Goal: Find specific page/section: Find specific page/section

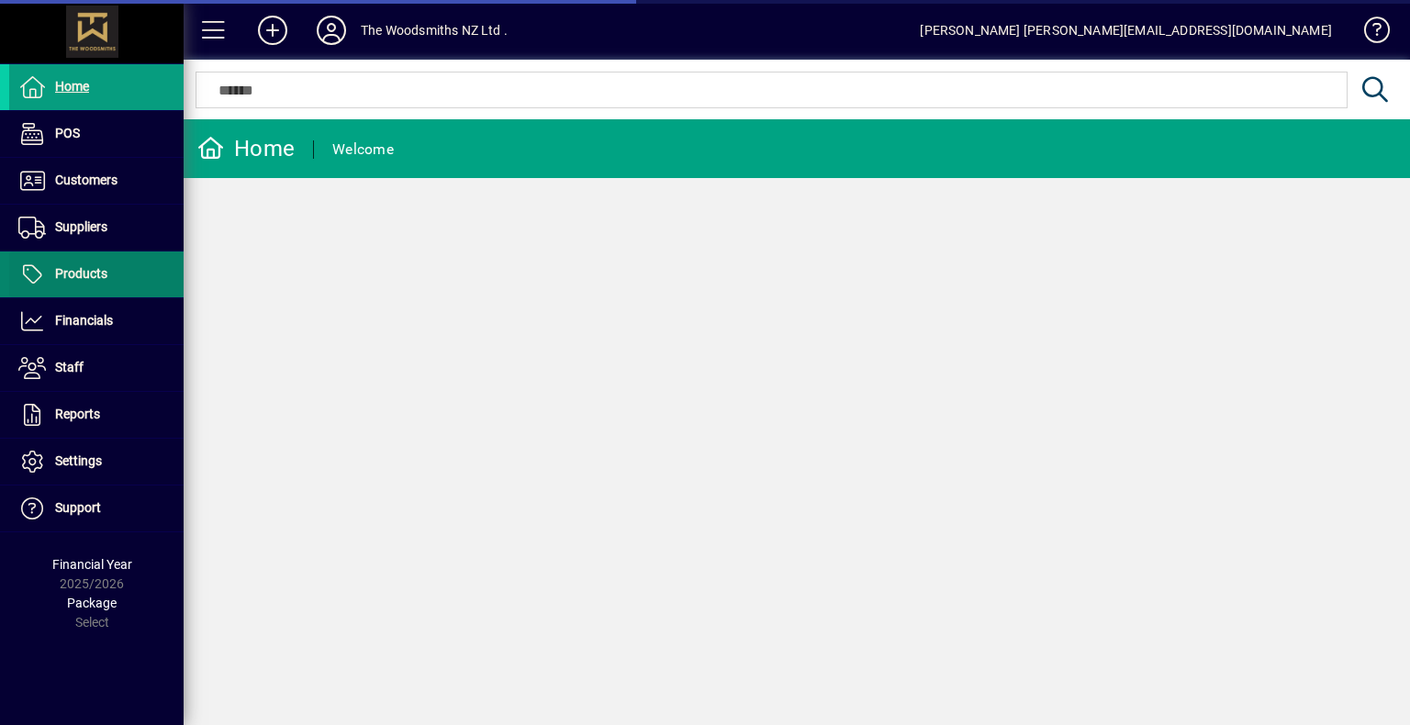
click at [51, 292] on span at bounding box center [96, 274] width 174 height 44
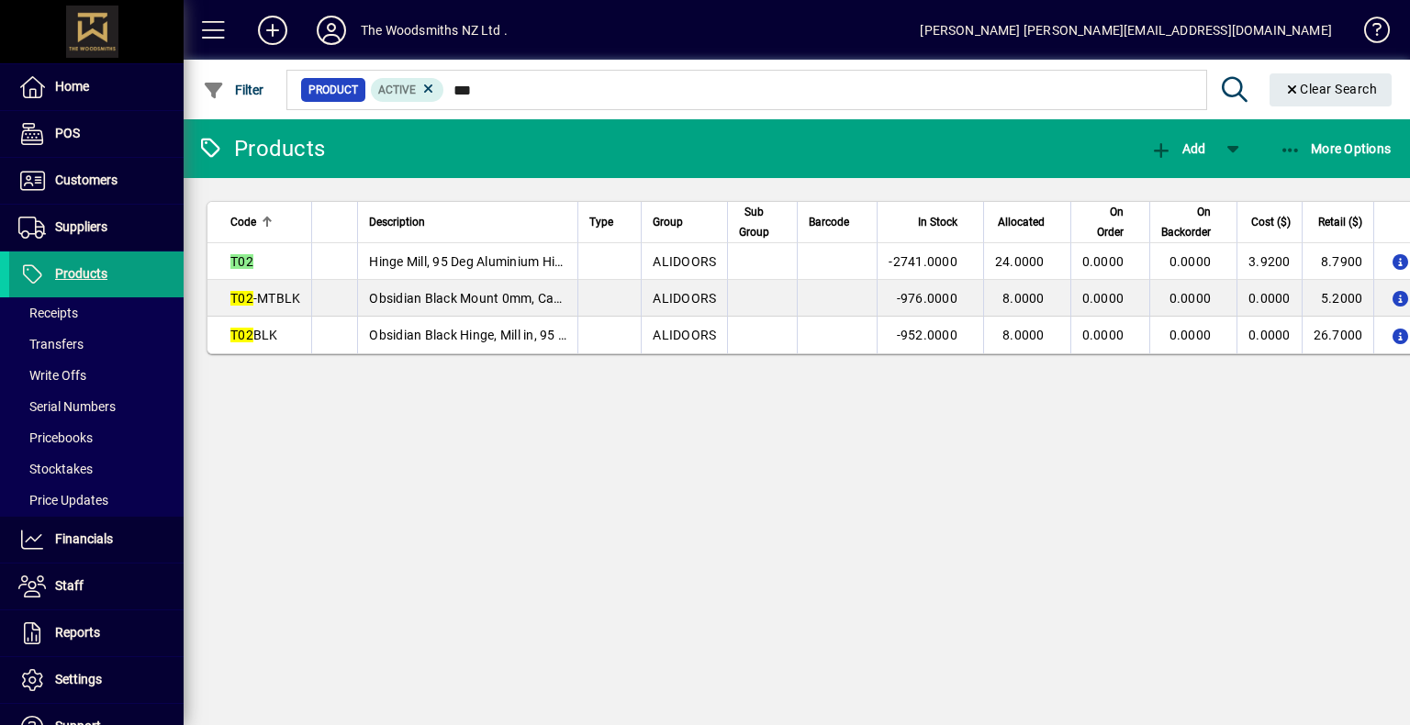
click at [488, 76] on div at bounding box center [897, 70] width 1226 height 20
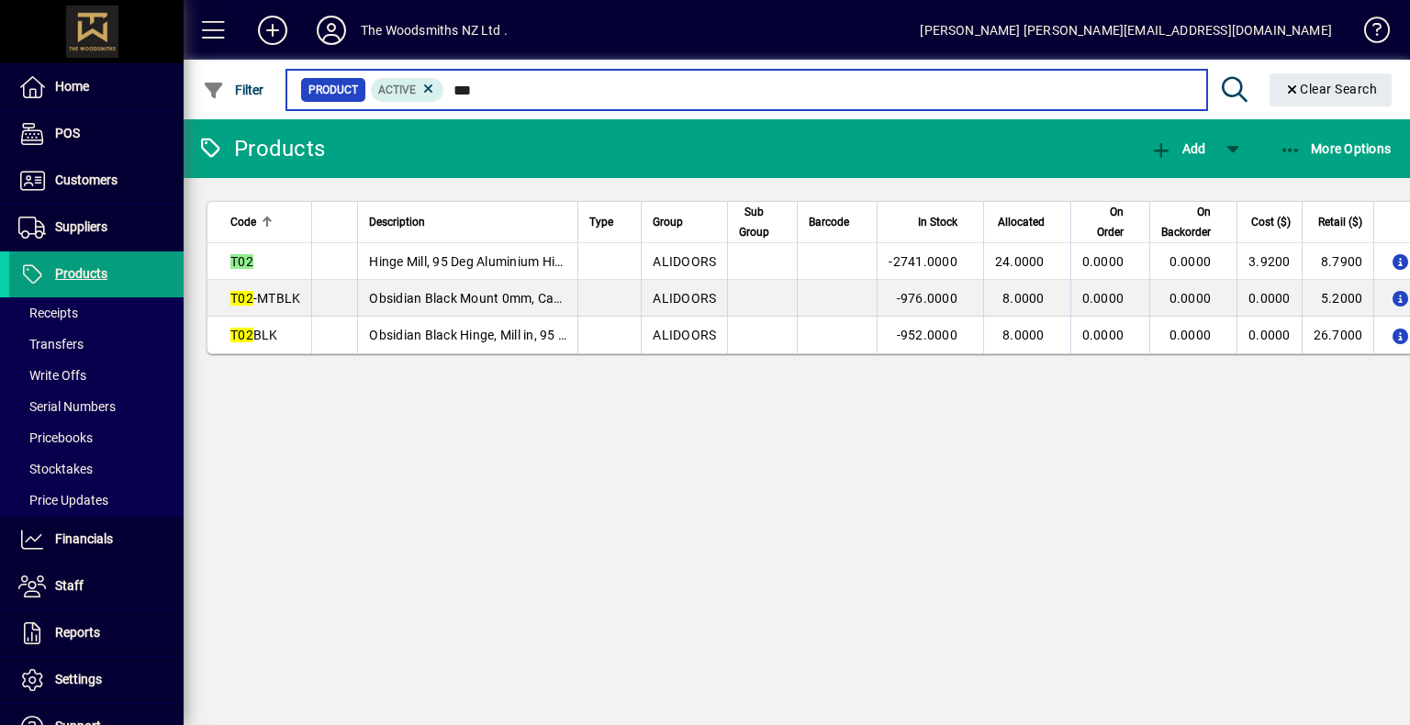
click at [483, 92] on input "***" at bounding box center [817, 90] width 747 height 26
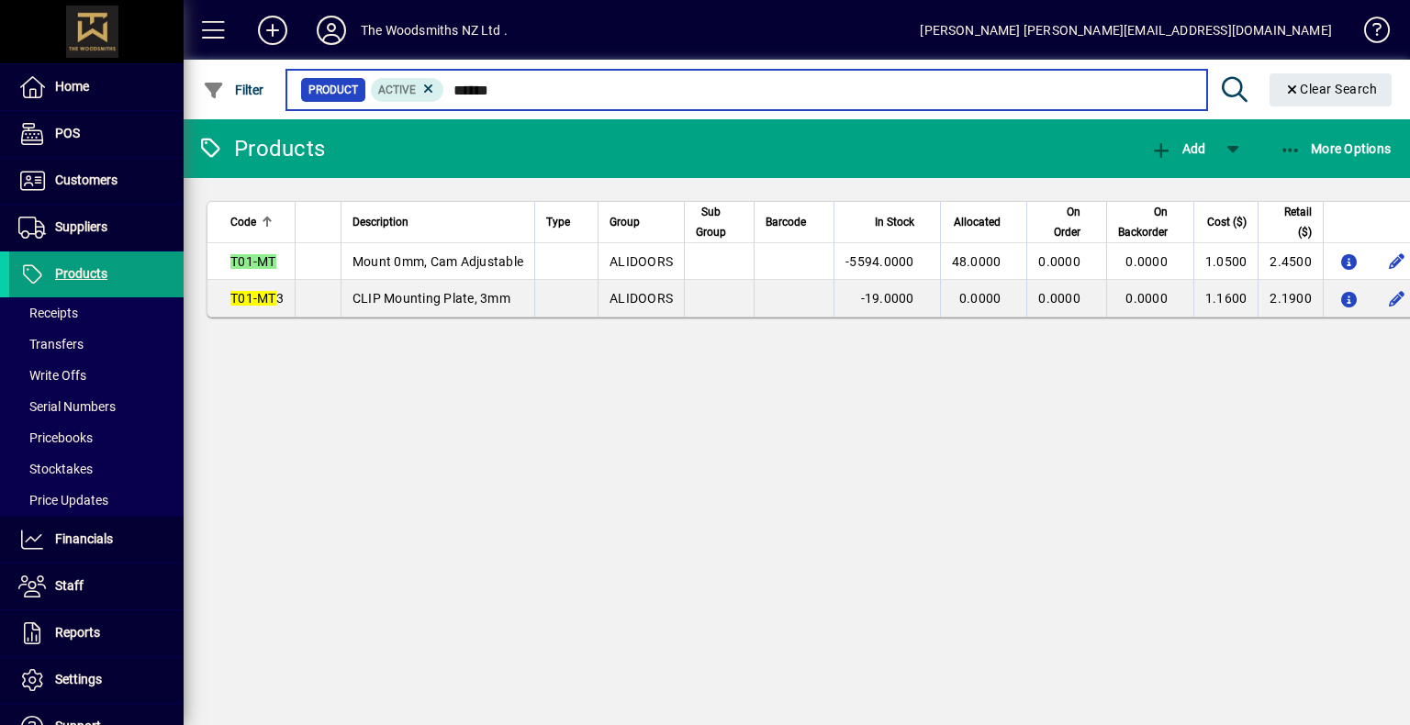
type input "******"
